Goal: Go to known website: Go to known website

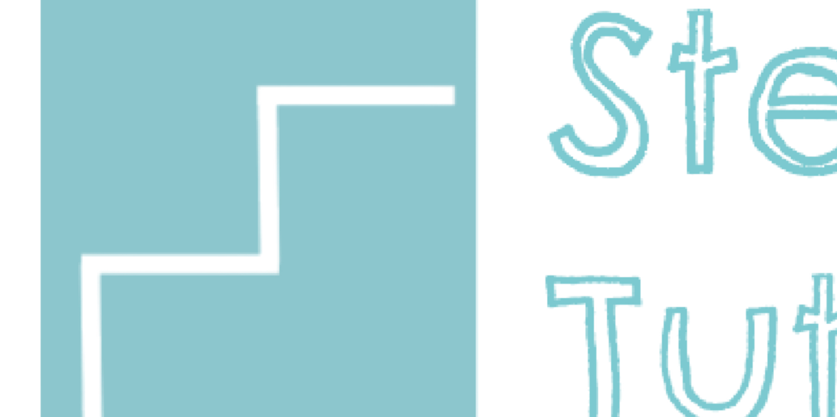
scroll to position [50, 0]
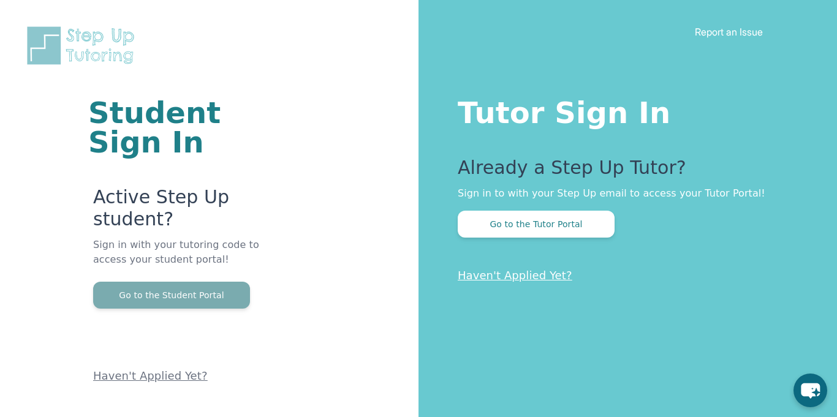
click at [214, 303] on button "Go to the Student Portal" at bounding box center [171, 295] width 157 height 27
